Goal: Task Accomplishment & Management: Manage account settings

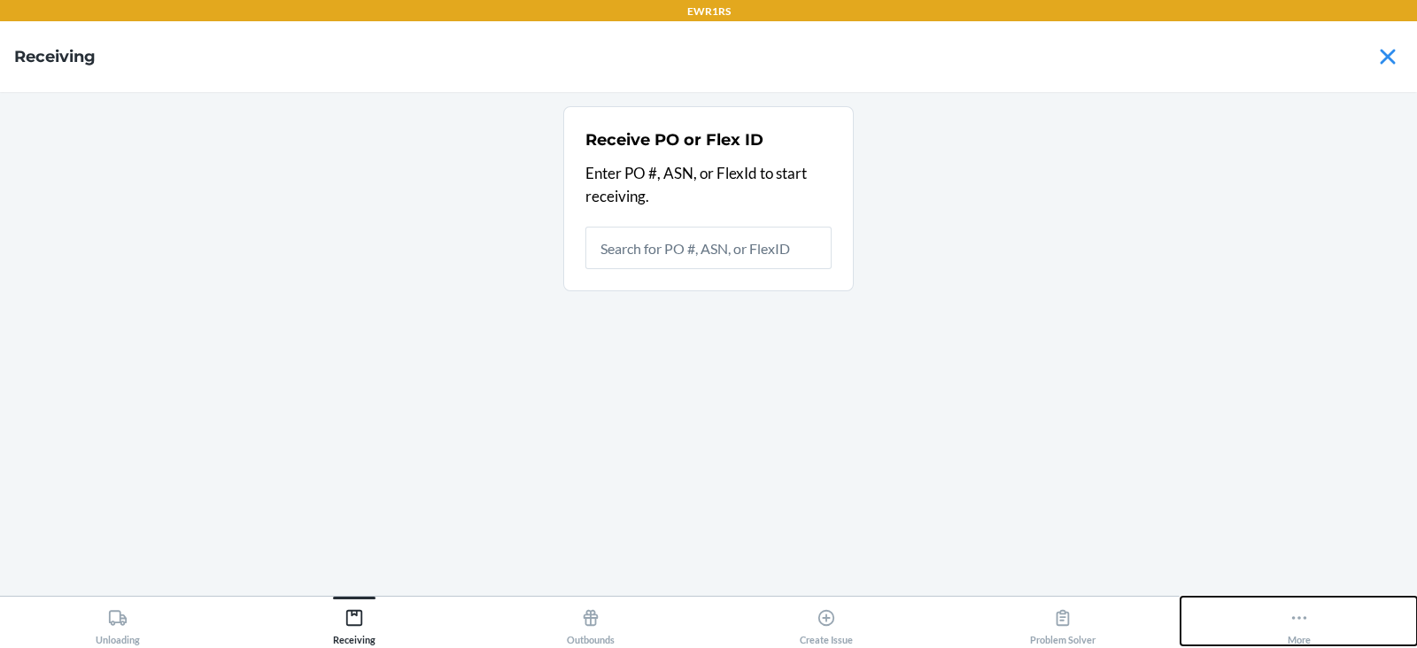
click at [1304, 628] on div "More" at bounding box center [1299, 623] width 23 height 44
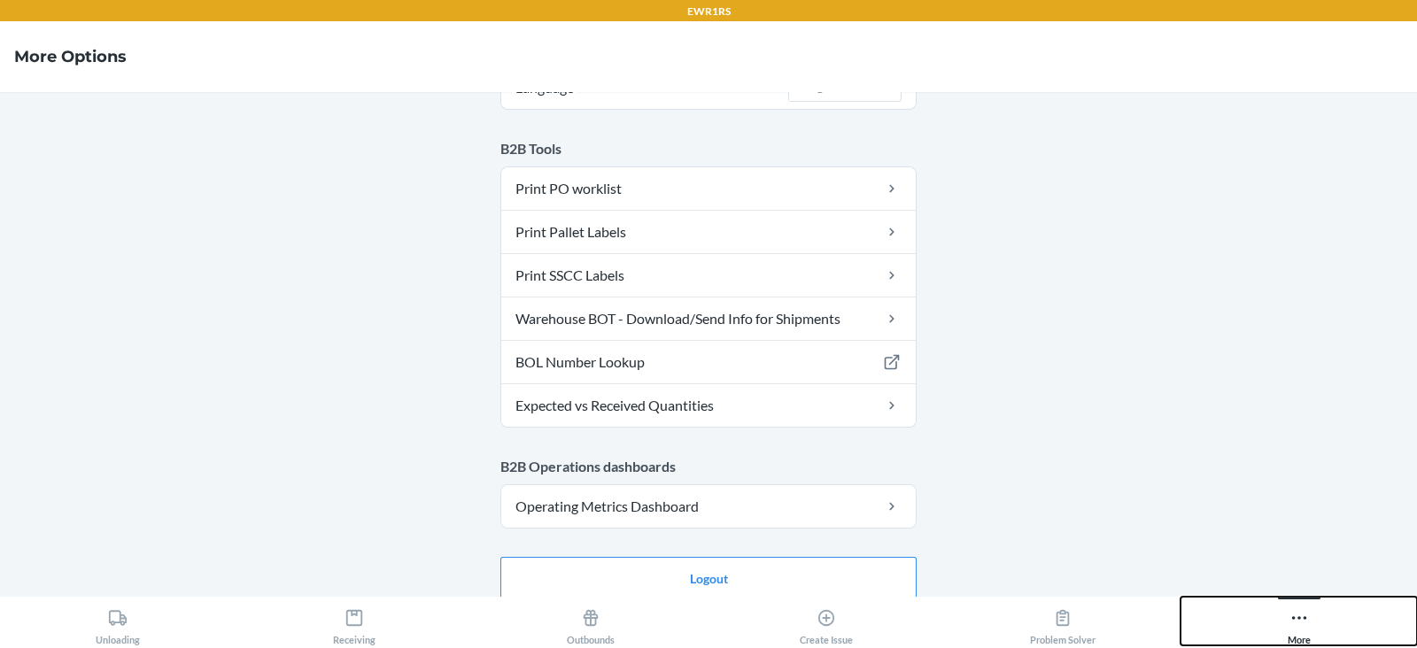
scroll to position [171, 0]
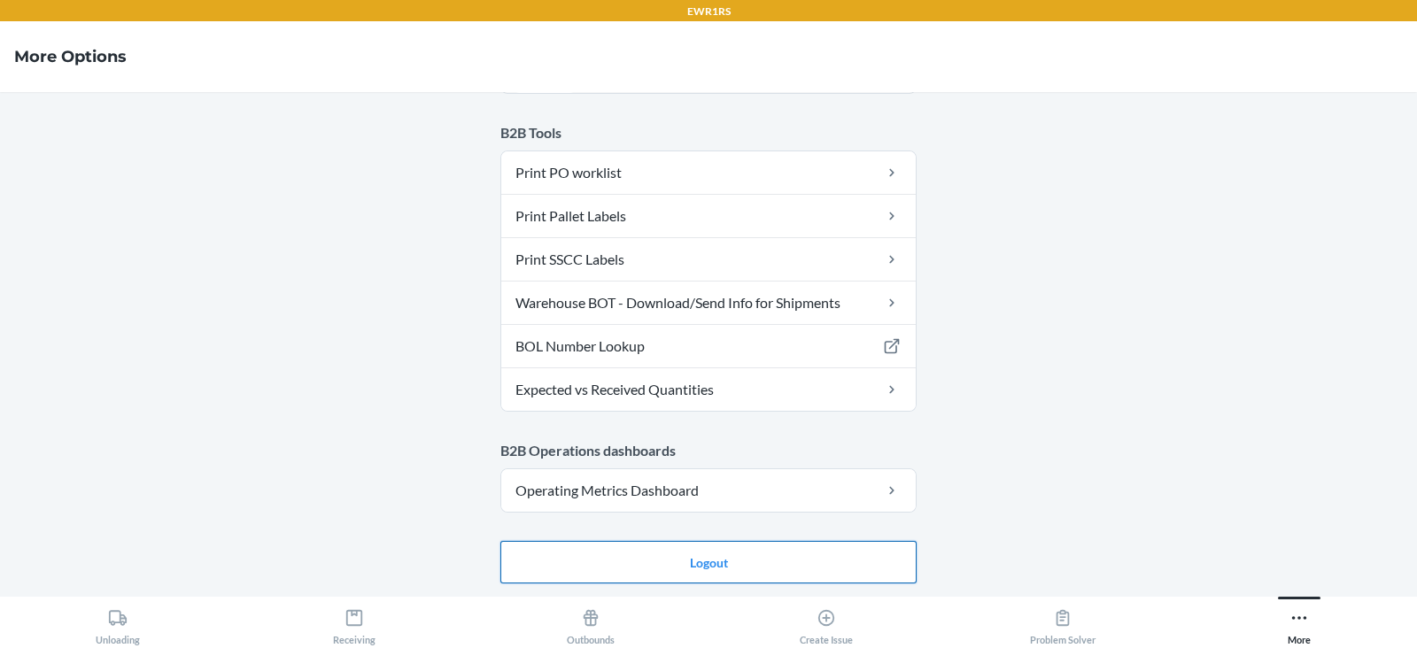
click at [729, 558] on button "Logout" at bounding box center [708, 562] width 416 height 43
